Goal: Task Accomplishment & Management: Use online tool/utility

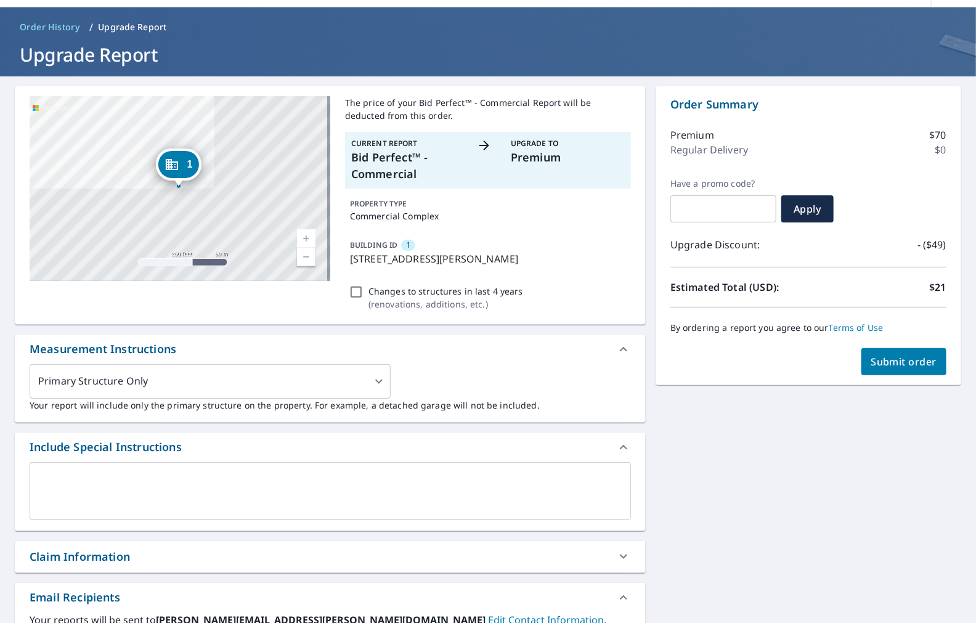
scroll to position [68, 0]
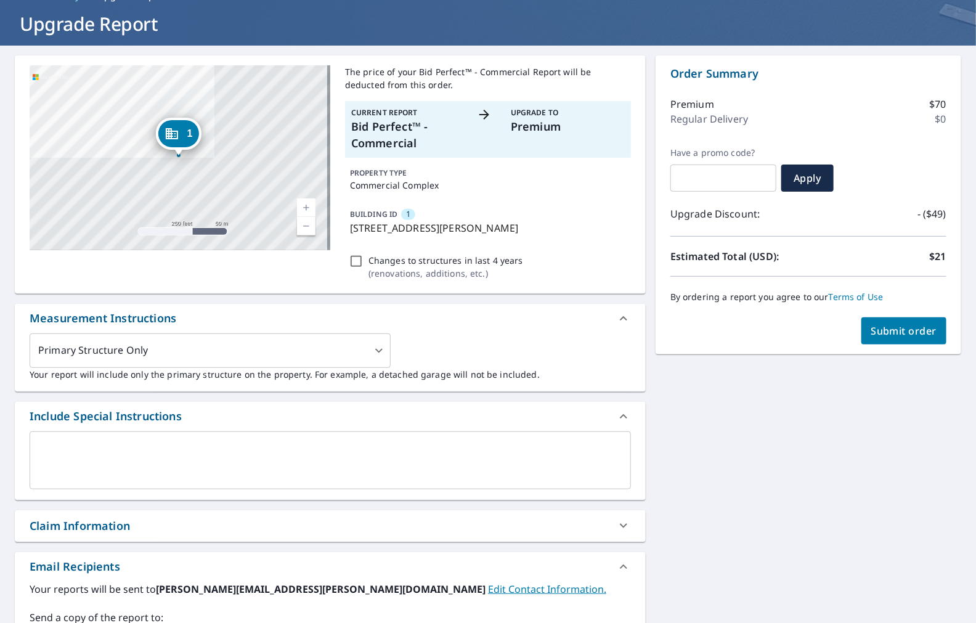
click at [890, 331] on span "Submit order" at bounding box center [905, 331] width 66 height 14
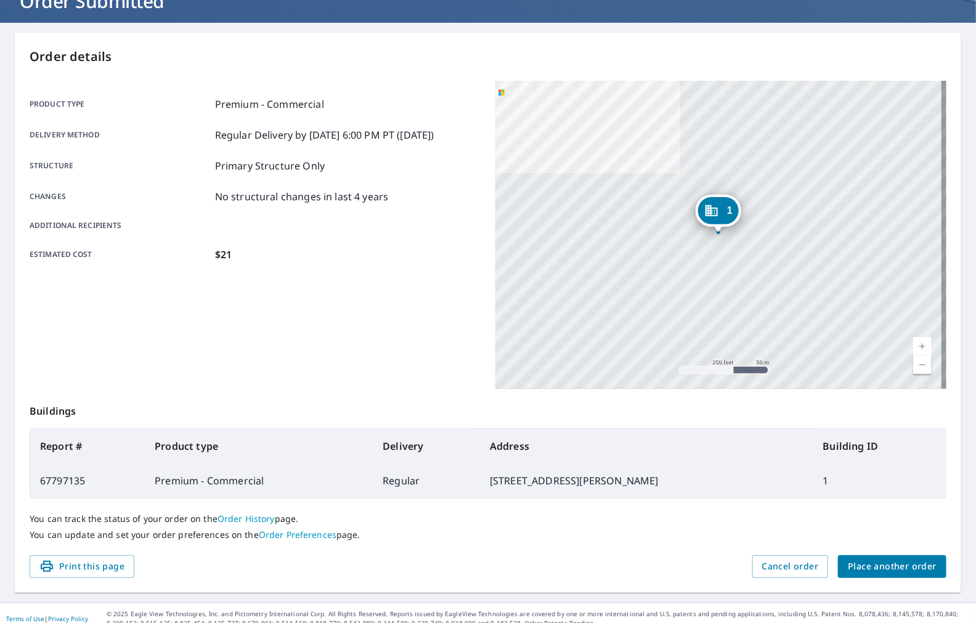
scroll to position [102, 0]
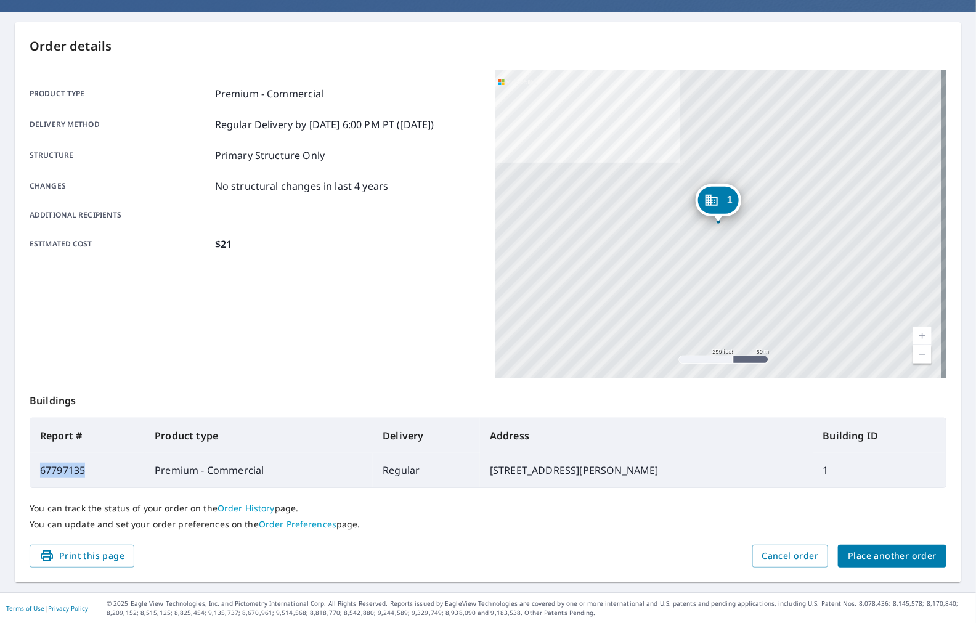
drag, startPoint x: 89, startPoint y: 473, endPoint x: 39, endPoint y: 477, distance: 50.0
click at [39, 477] on td "67797135" at bounding box center [87, 470] width 115 height 35
copy td "67797135"
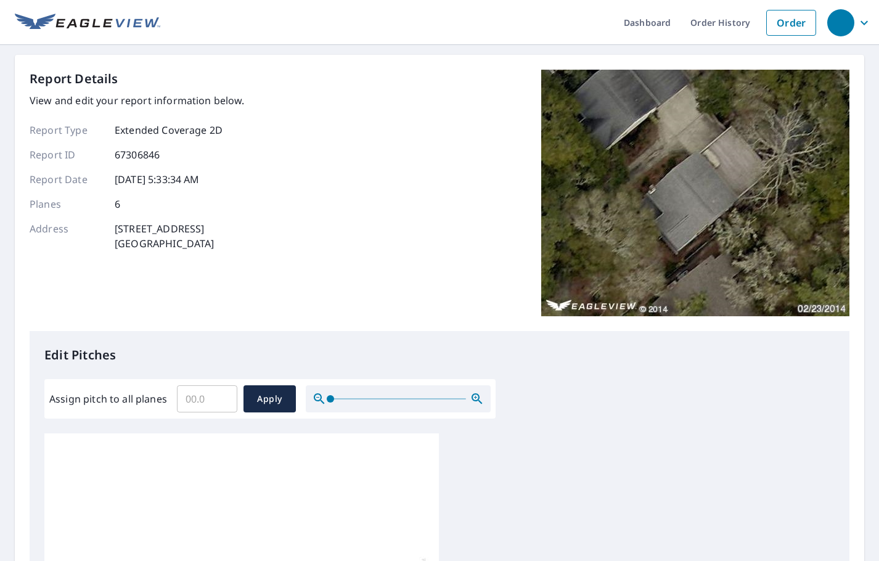
click at [198, 404] on input "Assign pitch to all planes" at bounding box center [207, 399] width 60 height 35
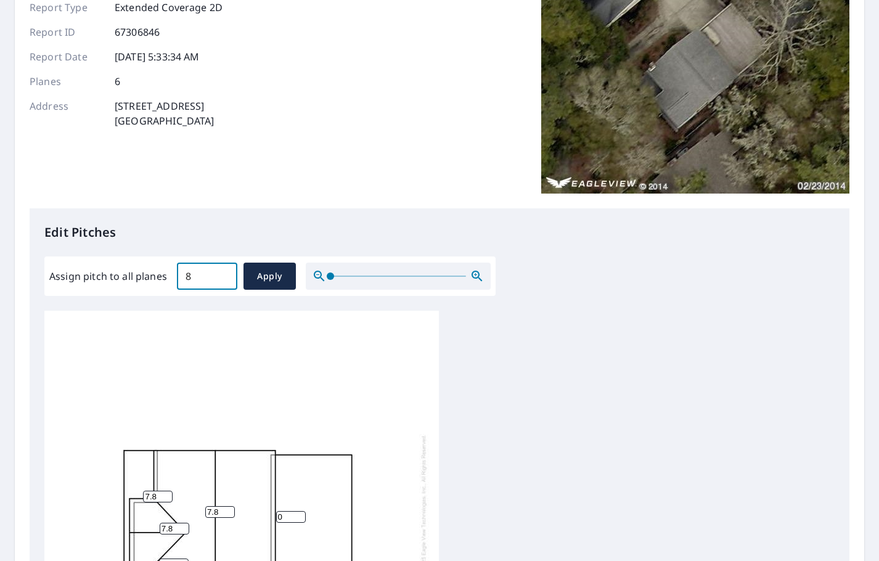
scroll to position [123, 0]
type input "8"
click at [270, 276] on span "Apply" at bounding box center [269, 275] width 33 height 15
type input "8"
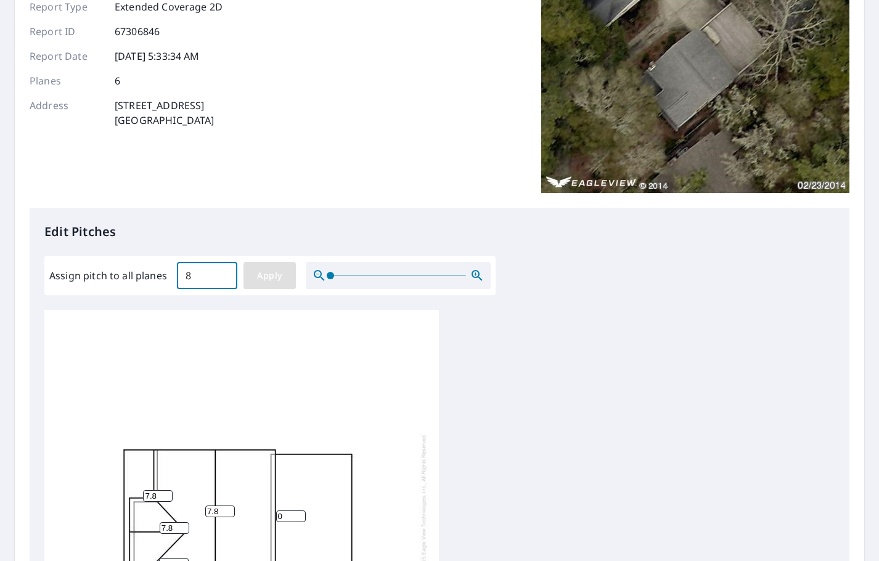
type input "8"
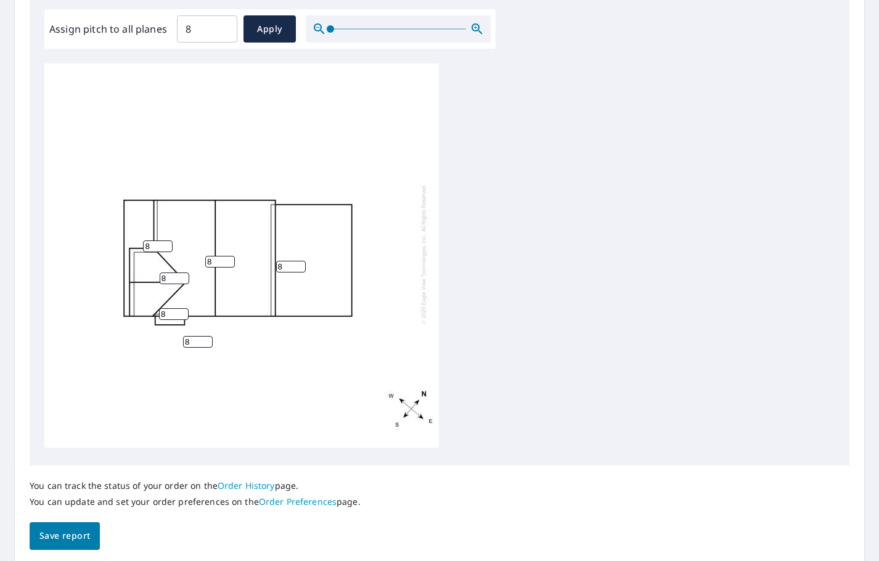
scroll to position [12, 0]
click at [67, 529] on span "Save report" at bounding box center [64, 535] width 51 height 15
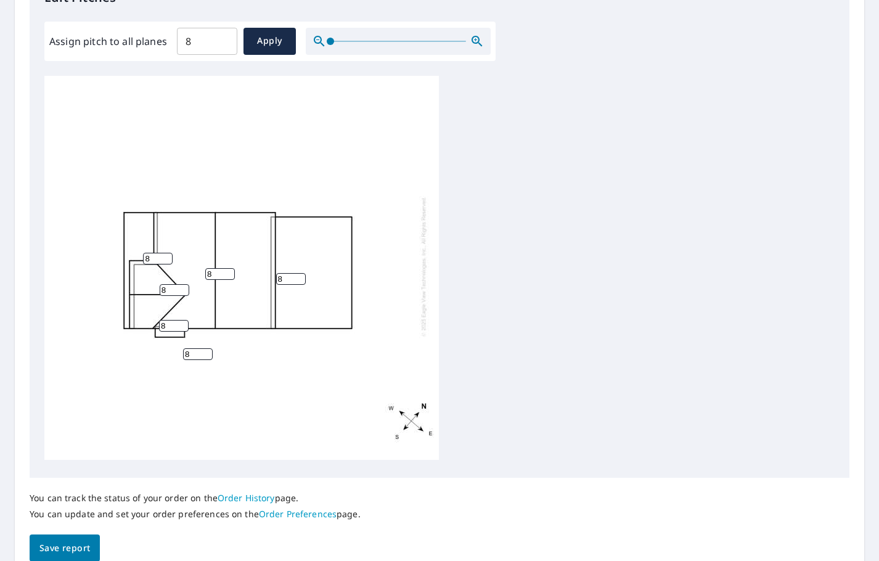
scroll to position [459, 0]
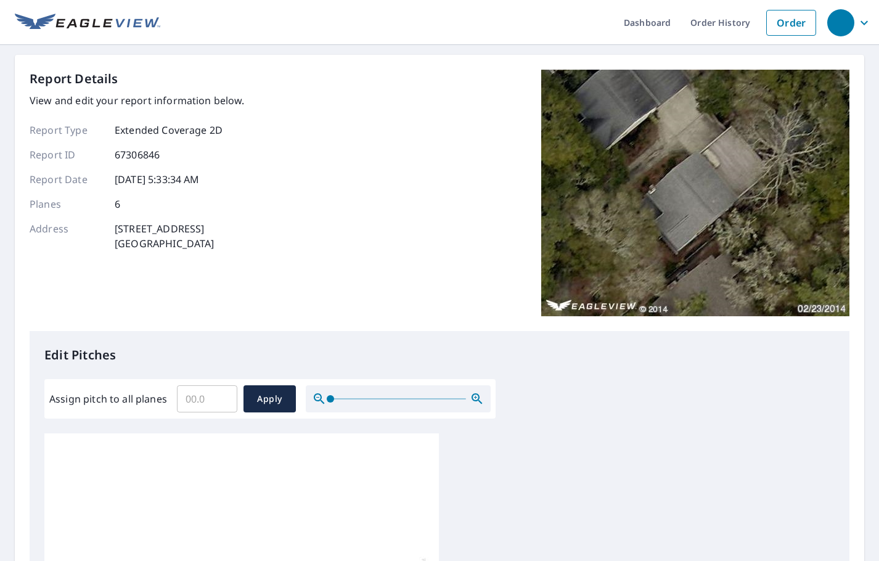
click at [198, 397] on input "Assign pitch to all planes" at bounding box center [207, 399] width 60 height 35
type input "8"
click at [282, 391] on span "Apply" at bounding box center [269, 398] width 33 height 15
click at [270, 395] on span "Apply" at bounding box center [269, 398] width 33 height 15
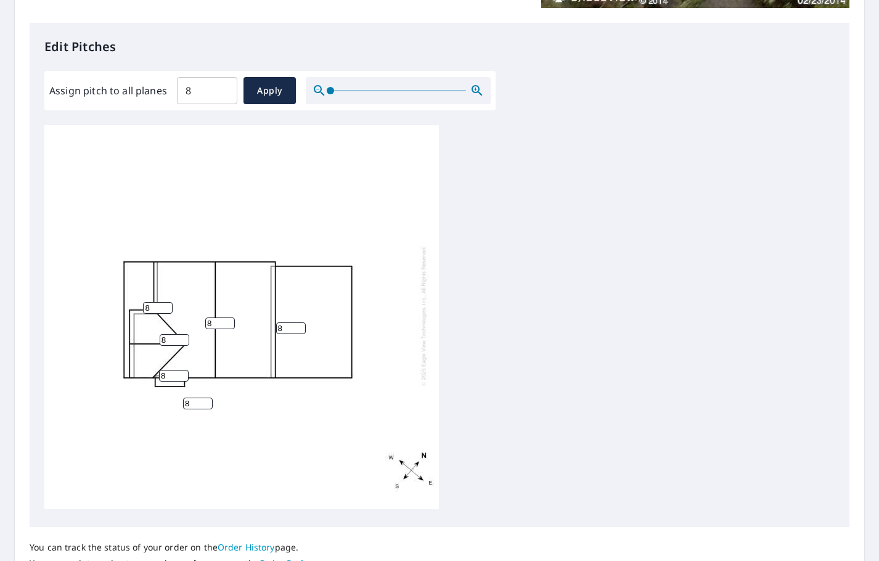
scroll to position [12, 0]
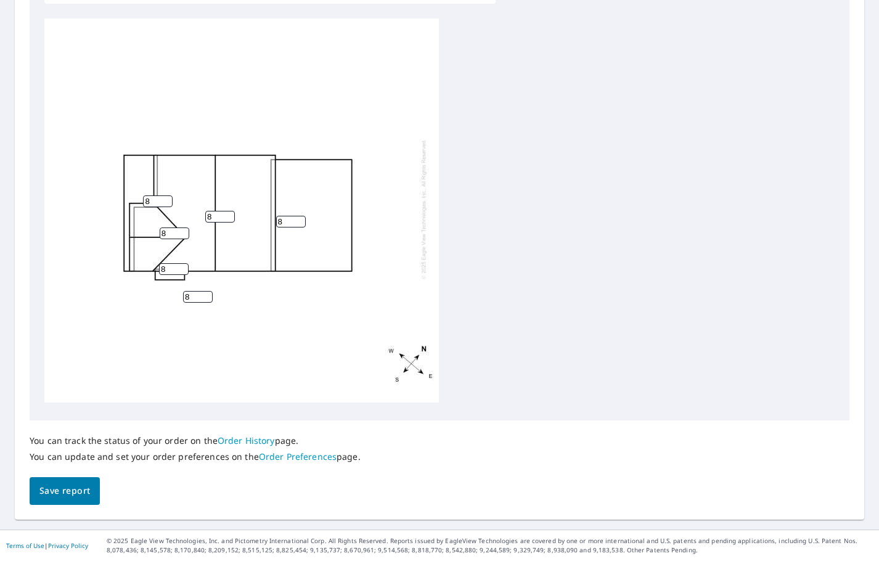
click at [72, 494] on span "Save report" at bounding box center [64, 490] width 51 height 15
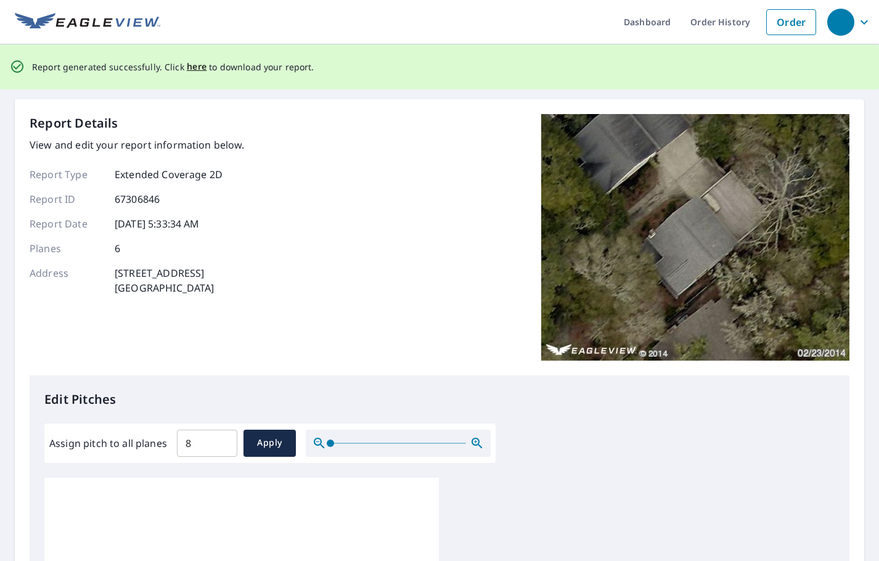
scroll to position [0, 0]
click at [194, 65] on span "here" at bounding box center [197, 67] width 20 height 15
